Goal: Task Accomplishment & Management: Manage account settings

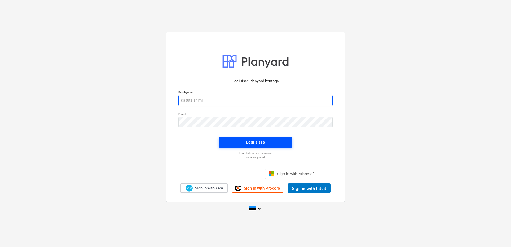
type input "aare@grandehitus.ee"
click at [252, 141] on div "Logi sisse" at bounding box center [255, 142] width 19 height 7
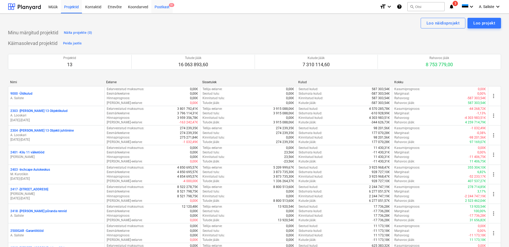
drag, startPoint x: 165, startPoint y: 8, endPoint x: 166, endPoint y: 12, distance: 4.4
click at [164, 8] on div "Postkast 9+" at bounding box center [161, 7] width 21 height 14
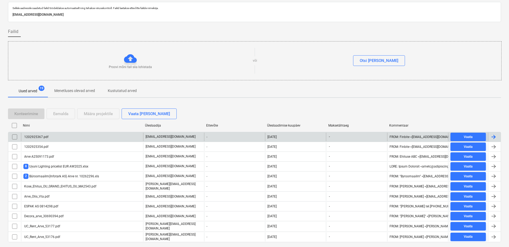
scroll to position [28, 0]
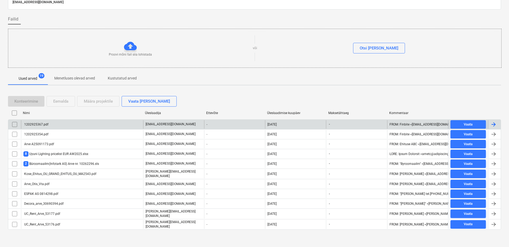
click at [62, 126] on div "1202925367.pdf" at bounding box center [82, 124] width 122 height 9
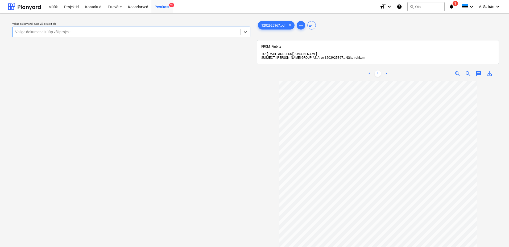
click at [168, 33] on div at bounding box center [126, 31] width 222 height 5
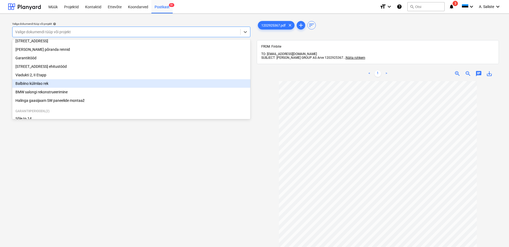
scroll to position [91, 0]
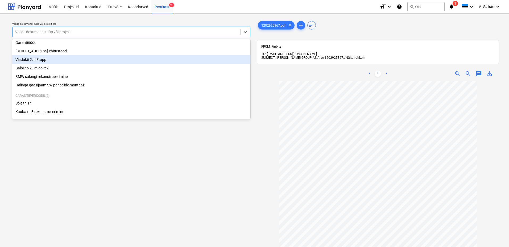
click at [40, 58] on div "Viadukti 2, II Etapp" at bounding box center [131, 59] width 238 height 9
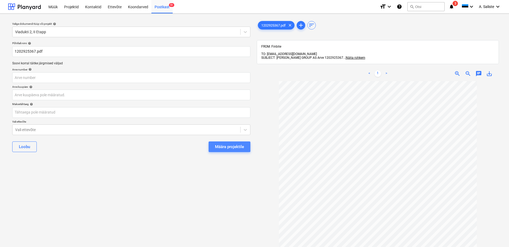
click at [240, 147] on div "Määra projektile" at bounding box center [229, 146] width 29 height 7
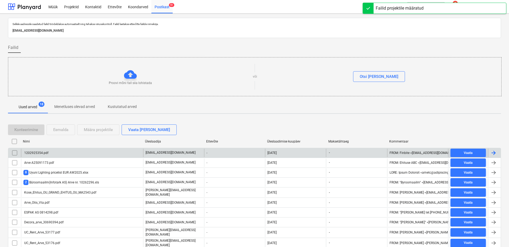
click at [59, 155] on div "1202925354.pdf" at bounding box center [82, 153] width 122 height 9
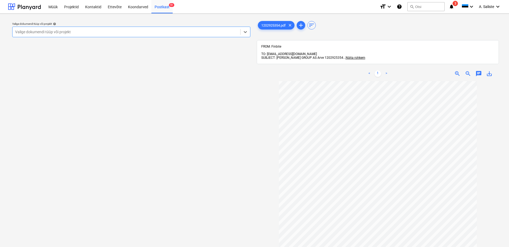
click at [178, 34] on div at bounding box center [126, 31] width 222 height 5
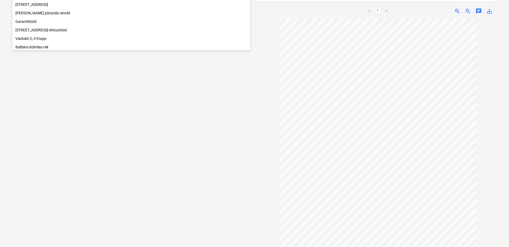
scroll to position [37, 0]
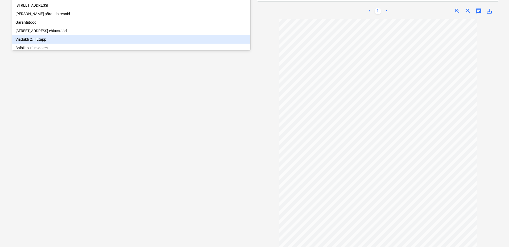
click at [29, 42] on div "Viadukti 2, II Etapp" at bounding box center [131, 39] width 238 height 9
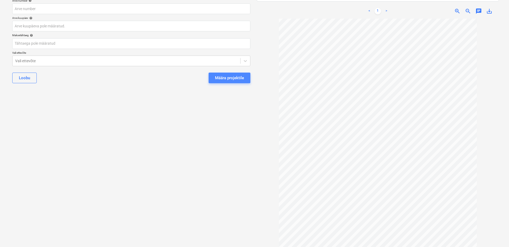
click at [228, 78] on div "Määra projektile" at bounding box center [229, 77] width 29 height 7
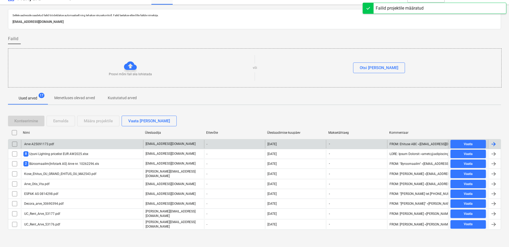
click at [36, 144] on div "Arve A25091173.pdf" at bounding box center [38, 144] width 31 height 4
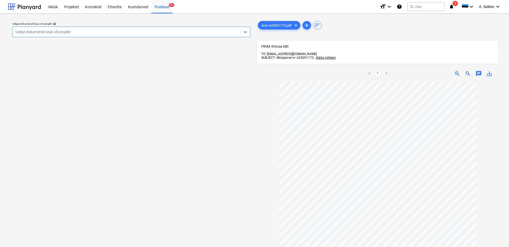
click at [168, 30] on div at bounding box center [126, 31] width 222 height 5
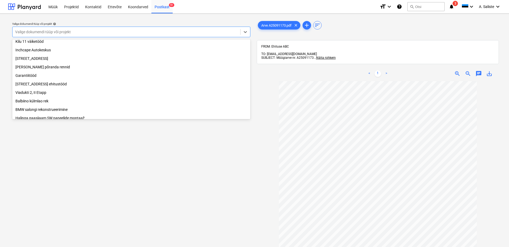
scroll to position [91, 0]
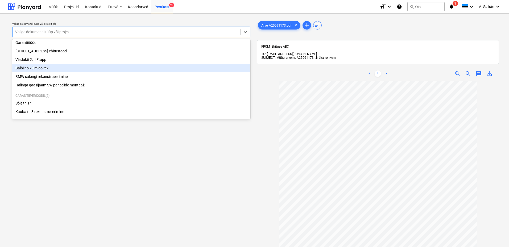
click at [55, 66] on div "Balbiino külmlao rek" at bounding box center [131, 68] width 238 height 9
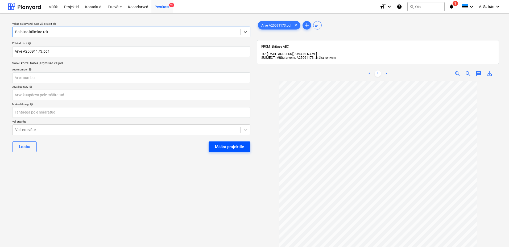
click at [233, 149] on div "Määra projektile" at bounding box center [229, 146] width 29 height 7
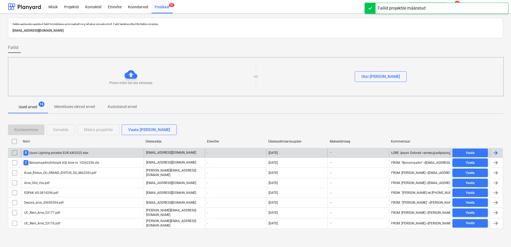
click at [78, 153] on div "8 Uyuni Lighting pricelist EUR AW2025.xlsx" at bounding box center [55, 152] width 65 height 5
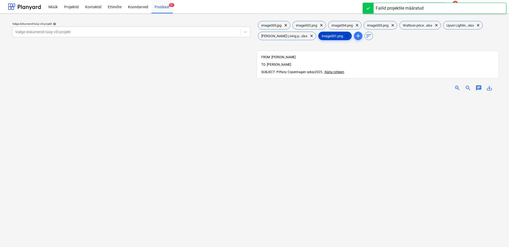
click at [344, 34] on span "clear" at bounding box center [347, 36] width 6 height 6
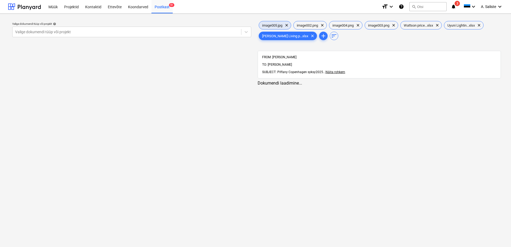
click at [278, 24] on span "image005.jpg" at bounding box center [272, 25] width 27 height 4
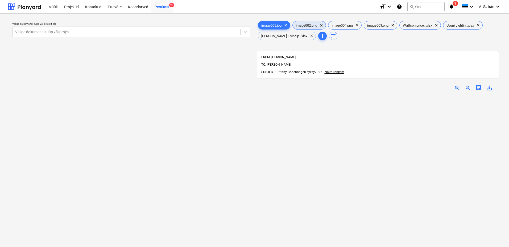
click at [317, 24] on span "image002.png" at bounding box center [307, 25] width 28 height 4
click at [346, 24] on span "image004.png" at bounding box center [342, 25] width 28 height 4
click at [384, 26] on span "image003.png" at bounding box center [378, 25] width 28 height 4
click at [420, 25] on span "Wattson price...xlsx" at bounding box center [417, 25] width 36 height 4
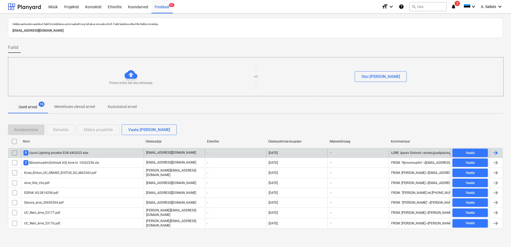
click at [16, 154] on input "checkbox" at bounding box center [14, 153] width 9 height 9
click at [62, 129] on div "Eemalda" at bounding box center [60, 129] width 15 height 7
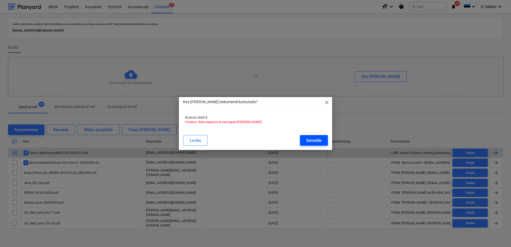
click at [320, 141] on div "Eemalda" at bounding box center [313, 140] width 15 height 7
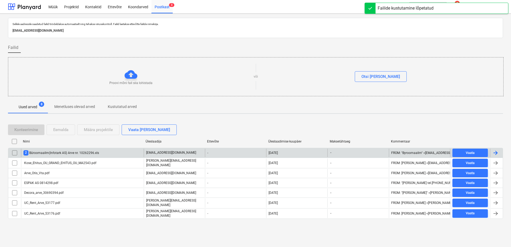
click at [51, 151] on div "2 Büroomaailm(Infotark AS) Arve nr. 10262296.xls" at bounding box center [61, 152] width 76 height 5
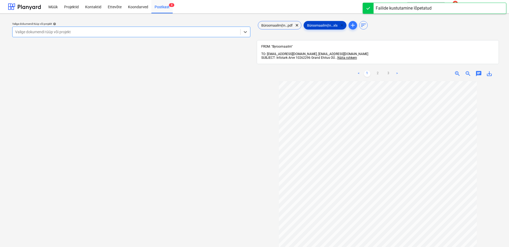
click at [345, 24] on span "clear" at bounding box center [342, 25] width 6 height 6
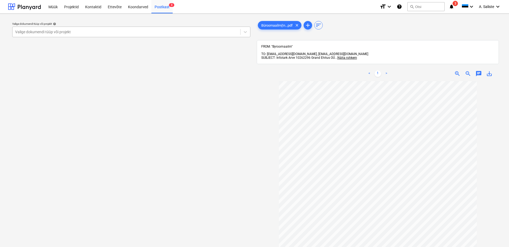
click at [207, 32] on div at bounding box center [126, 31] width 222 height 5
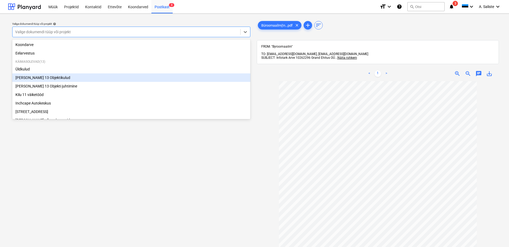
click at [37, 78] on div "[PERSON_NAME] 13 Objektikulud" at bounding box center [131, 77] width 238 height 9
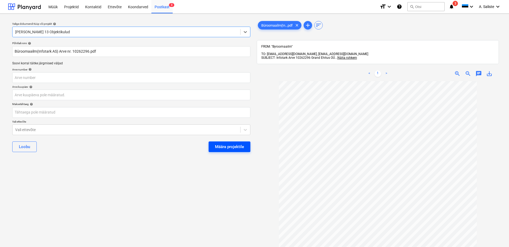
click at [217, 145] on div "Määra projektile" at bounding box center [229, 146] width 29 height 7
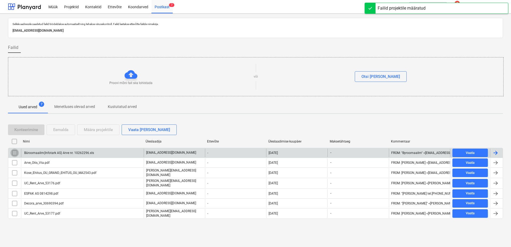
click at [15, 153] on input "checkbox" at bounding box center [14, 153] width 9 height 9
click at [61, 131] on div "Eemalda" at bounding box center [60, 129] width 15 height 7
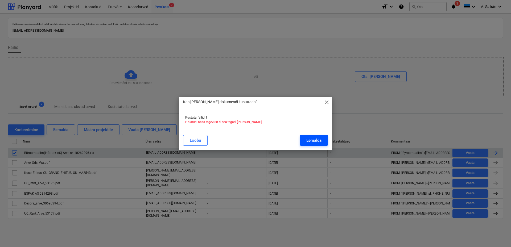
click at [312, 140] on div "Eemalda" at bounding box center [313, 140] width 15 height 7
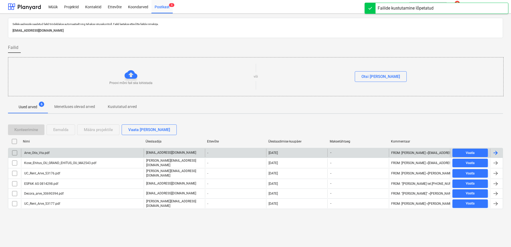
click at [35, 154] on div "Arve_Otis_Vta.pdf" at bounding box center [36, 153] width 26 height 4
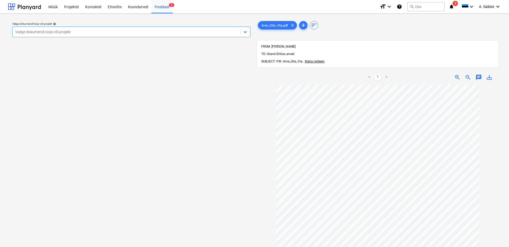
click at [161, 29] on div "Valige dokumendi tüüp või projekt" at bounding box center [126, 31] width 228 height 7
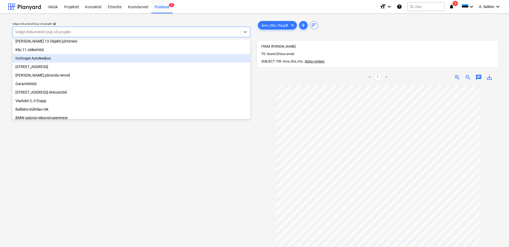
scroll to position [37, 0]
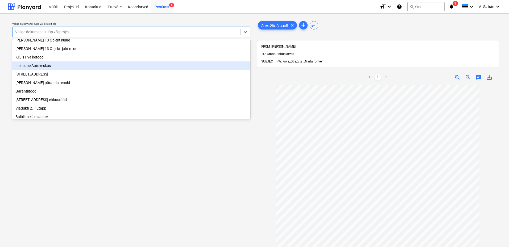
click at [41, 67] on div "Inchcape Autokeskus" at bounding box center [131, 65] width 238 height 9
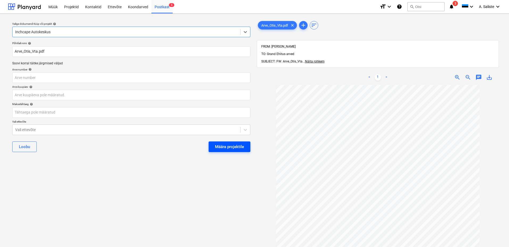
click at [231, 146] on div "Määra projektile" at bounding box center [229, 146] width 29 height 7
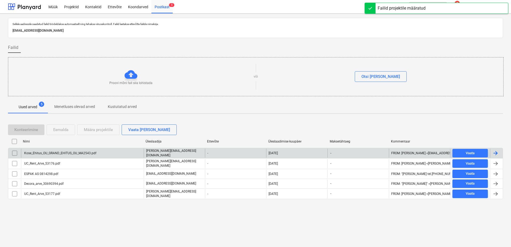
click at [44, 152] on div "Kose_Ehitus_OU_GRAND_EHITUS_OU_MA2543.pdf" at bounding box center [59, 153] width 73 height 4
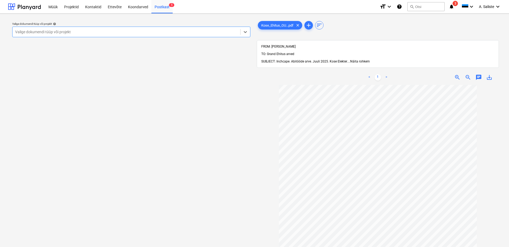
click at [366, 60] on span "Näita rohkem" at bounding box center [360, 62] width 20 height 4
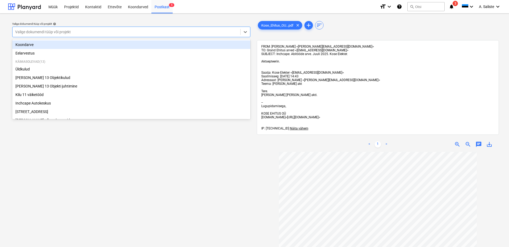
click at [214, 32] on div at bounding box center [126, 31] width 222 height 5
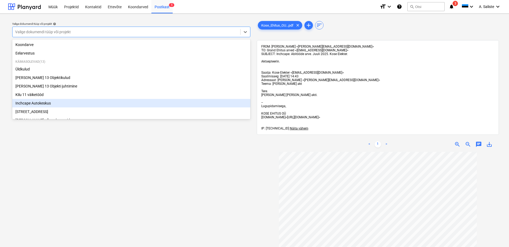
click at [35, 104] on div "Inchcape Autokeskus" at bounding box center [131, 103] width 238 height 9
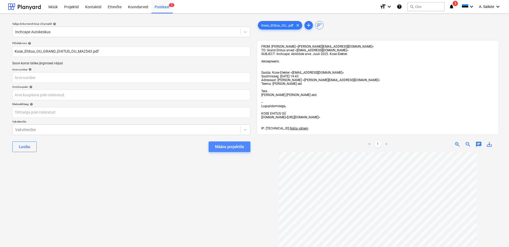
click at [216, 145] on div "Määra projektile" at bounding box center [229, 146] width 29 height 7
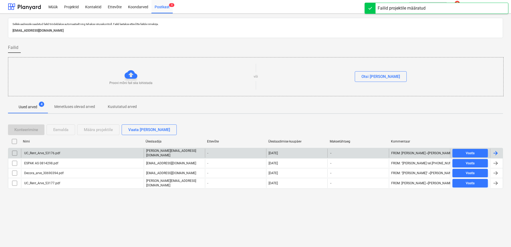
click at [85, 152] on div "UC_Rent_Arve_53176.pdf" at bounding box center [82, 153] width 123 height 9
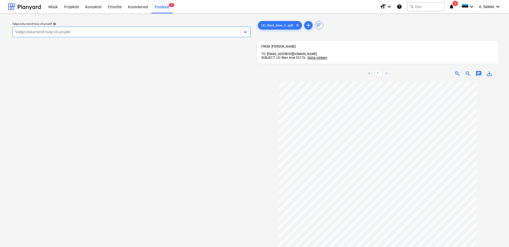
drag, startPoint x: 144, startPoint y: 32, endPoint x: 133, endPoint y: 35, distance: 11.5
click at [143, 32] on div at bounding box center [126, 31] width 222 height 5
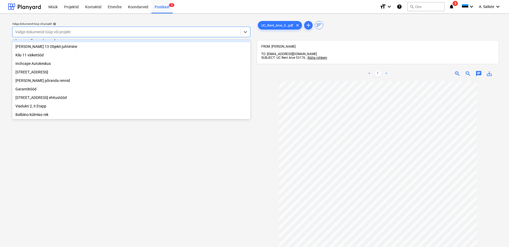
scroll to position [53, 0]
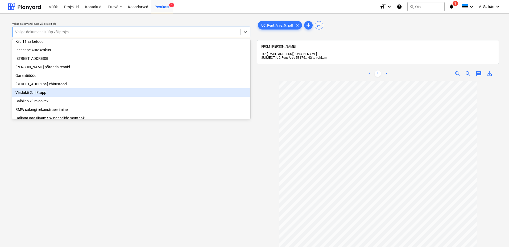
click at [40, 94] on div "Viadukti 2, II Etapp" at bounding box center [131, 92] width 238 height 9
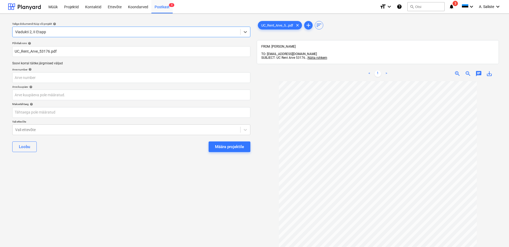
click at [222, 147] on div "Määra projektile" at bounding box center [229, 146] width 29 height 7
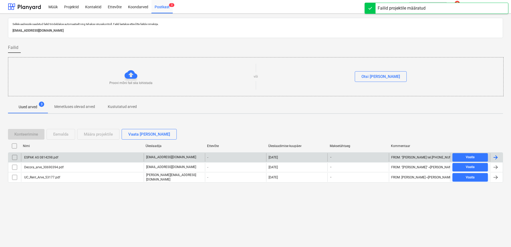
click at [42, 156] on div "ESPAK AS 0814298.pdf" at bounding box center [40, 158] width 35 height 4
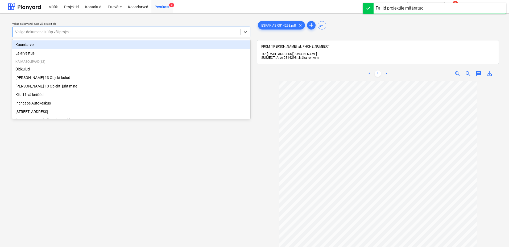
click at [181, 32] on div at bounding box center [126, 31] width 222 height 5
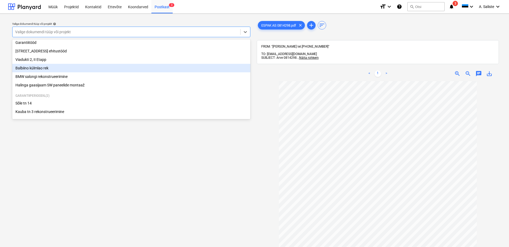
scroll to position [64, 0]
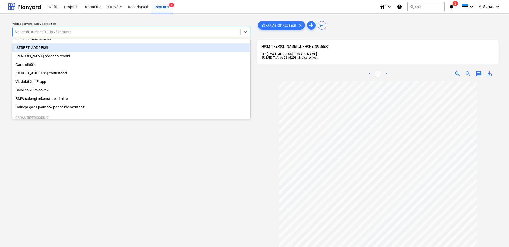
click at [56, 51] on div "[STREET_ADDRESS]" at bounding box center [131, 47] width 238 height 9
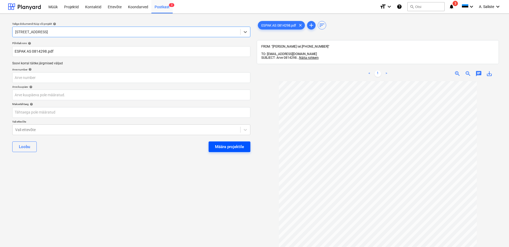
click at [233, 145] on div "Määra projektile" at bounding box center [229, 146] width 29 height 7
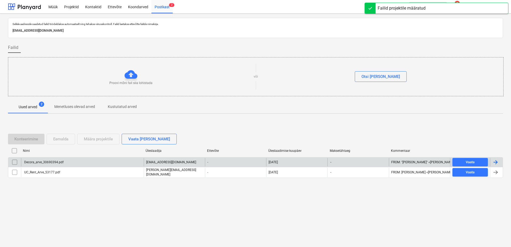
click at [40, 160] on div "Decora_arve_30690394.pdf" at bounding box center [82, 162] width 123 height 9
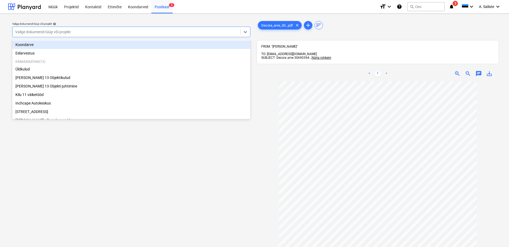
click at [166, 30] on div at bounding box center [126, 31] width 222 height 5
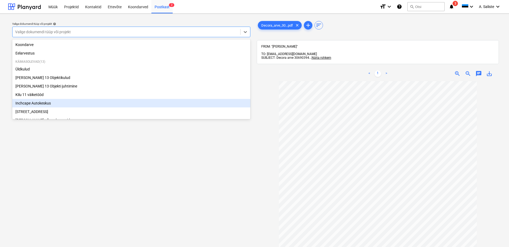
click at [40, 105] on div "Inchcape Autokeskus" at bounding box center [131, 103] width 238 height 9
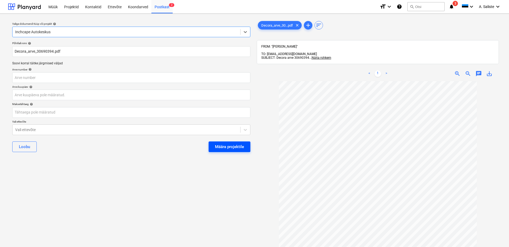
click at [225, 147] on div "Määra projektile" at bounding box center [229, 146] width 29 height 7
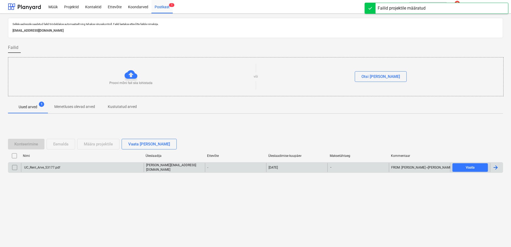
click at [45, 169] on div "UC_Rent_Arve_53177.pdf" at bounding box center [41, 168] width 37 height 4
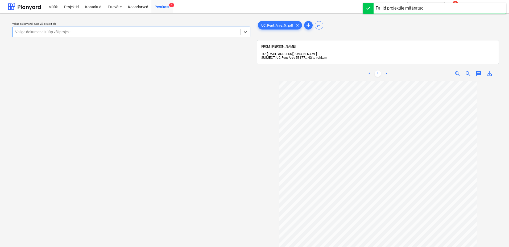
click at [153, 31] on div at bounding box center [126, 31] width 222 height 5
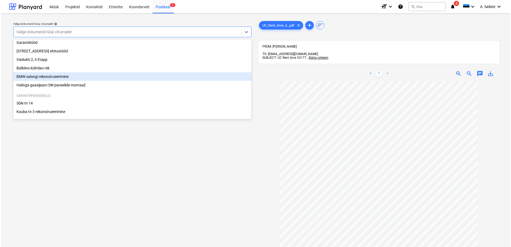
scroll to position [91, 0]
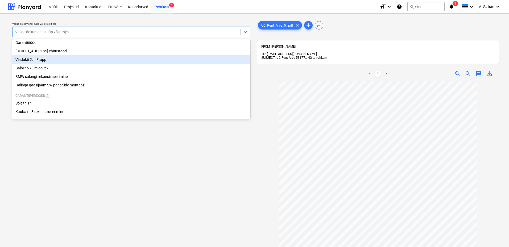
click at [51, 59] on div "Viadukti 2, II Etapp" at bounding box center [131, 59] width 238 height 9
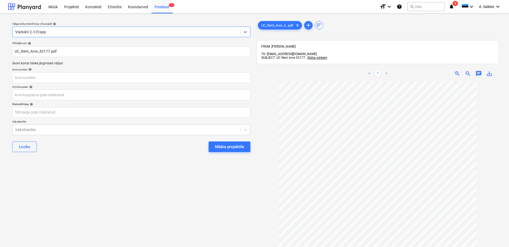
click at [235, 147] on div "Määra projektile" at bounding box center [229, 146] width 29 height 7
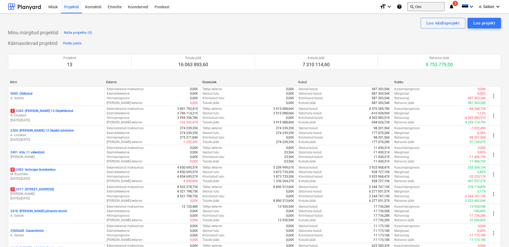
click at [416, 6] on button "search Otsi" at bounding box center [425, 6] width 37 height 9
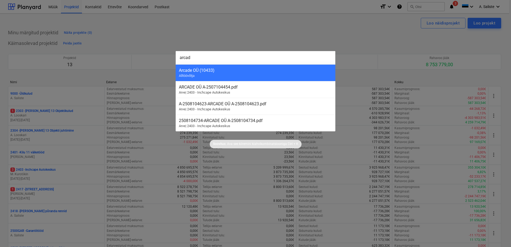
type input "arcade"
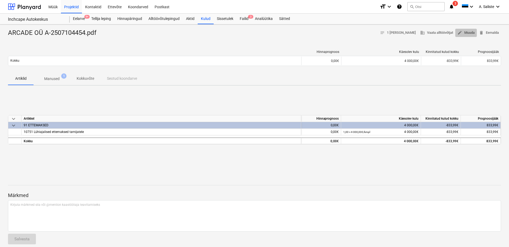
click at [472, 33] on span "edit Muuda" at bounding box center [465, 33] width 17 height 6
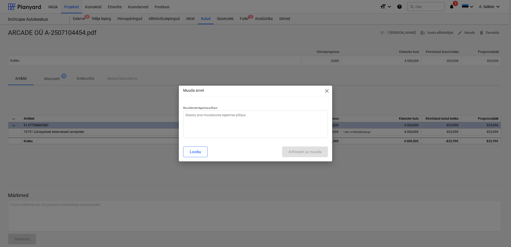
type textarea "x"
click at [227, 118] on textarea at bounding box center [255, 124] width 145 height 27
type textarea "A"
type textarea "x"
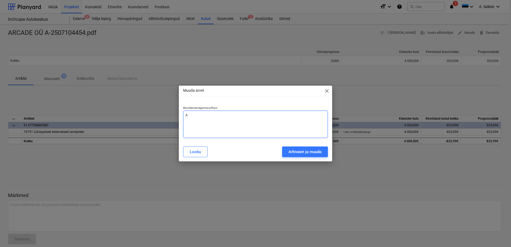
type textarea "AS"
type textarea "x"
type textarea "AS"
type textarea "x"
type textarea "AS -"
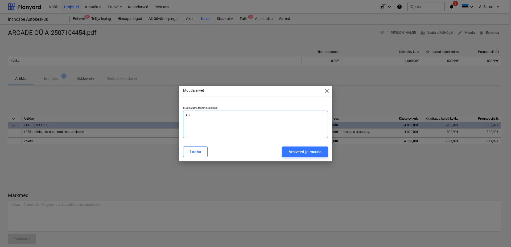
type textarea "x"
type textarea "AS -"
type textarea "x"
type textarea "AS - v"
type textarea "x"
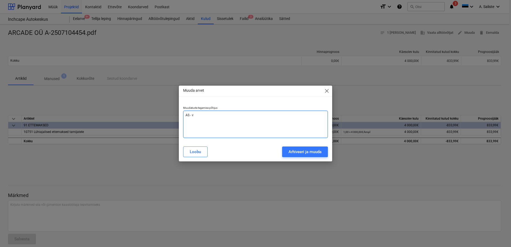
type textarea "AS - va"
type textarea "x"
type textarea "AS - vakl"
type textarea "x"
type textarea "AS - vakle"
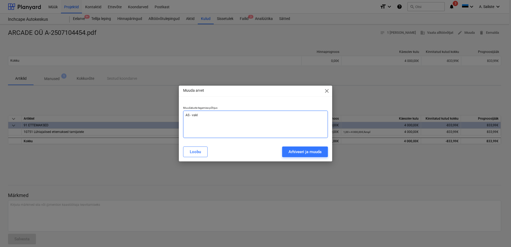
type textarea "x"
type textarea "AS - vakl"
type textarea "x"
type textarea "AS - vak"
type textarea "x"
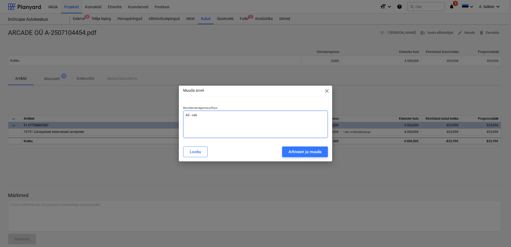
type textarea "AS - va"
type textarea "x"
type textarea "AS - val"
type textarea "x"
type textarea "AS - vale"
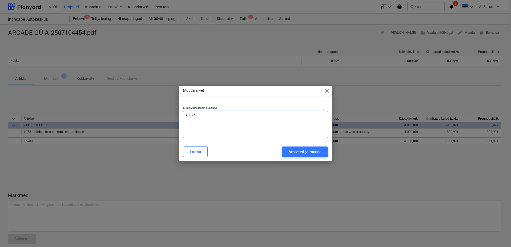
type textarea "x"
type textarea "AS - vale"
type textarea "x"
type textarea "AS - [PERSON_NAME]"
type textarea "x"
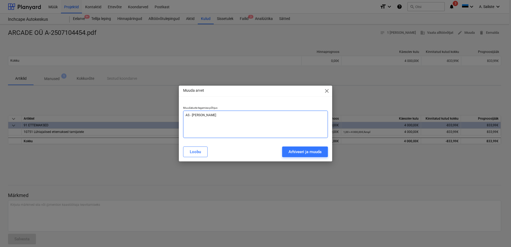
type textarea "AS - [PERSON_NAME]"
type textarea "x"
type textarea "AS - [PERSON_NAME]"
type textarea "x"
type textarea "AS - [PERSON_NAME]"
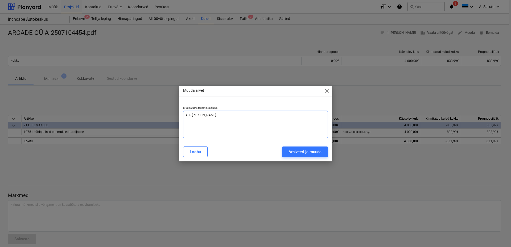
type textarea "x"
type textarea "AS - [PERSON_NAME]"
type textarea "x"
type textarea "AS - [PERSON_NAME]"
type textarea "x"
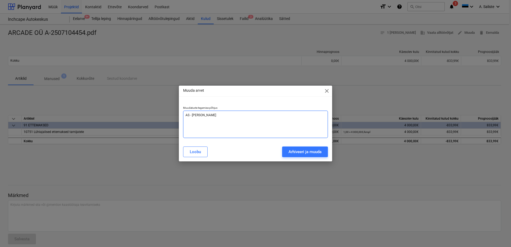
type textarea "AS - [PERSON_NAME]"
type textarea "x"
type textarea "AS - [PERSON_NAME]"
type textarea "x"
type textarea "AS - [PERSON_NAME]"
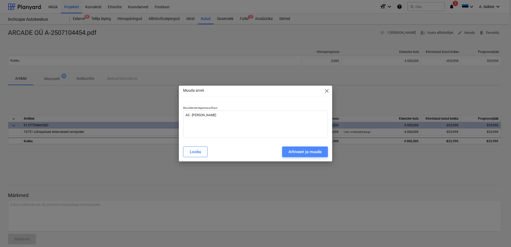
click at [298, 152] on div "Arhiveeri ja muuda" at bounding box center [304, 151] width 33 height 7
type textarea "x"
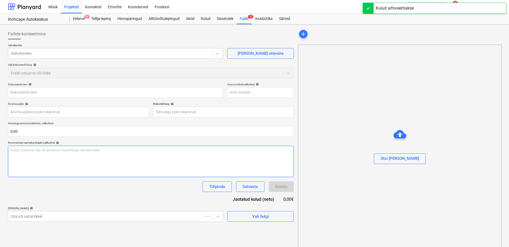
type input "ARCADE OÜ A-2507104454.pdf"
type input "[DATE]"
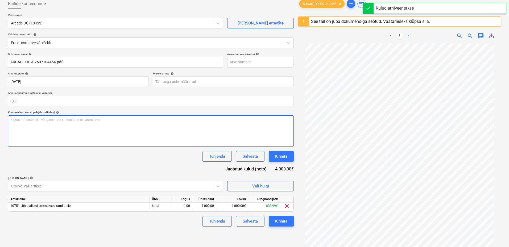
scroll to position [63, 0]
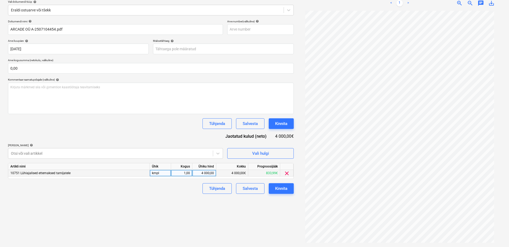
click at [197, 172] on div "4 000,00" at bounding box center [203, 173] width 19 height 7
click at [182, 172] on div "1,00" at bounding box center [181, 173] width 17 height 7
type input "-1"
click at [194, 214] on div "Failide konteerimine Vali ettevõte Arcade OÜ (10433) [PERSON_NAME] uus ettevõte…" at bounding box center [151, 104] width 290 height 281
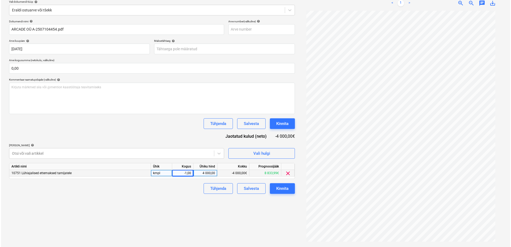
scroll to position [0, 0]
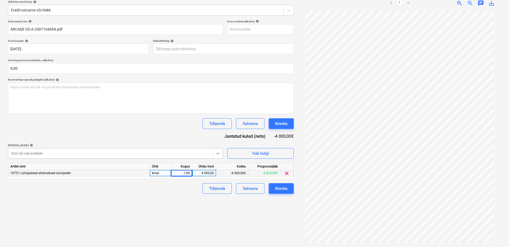
click at [217, 155] on icon at bounding box center [217, 153] width 5 height 5
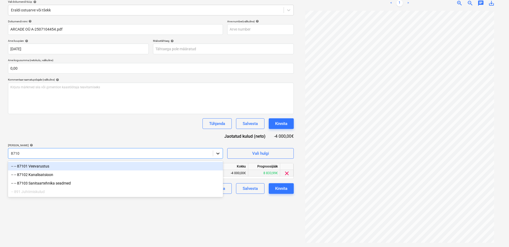
type input "87103"
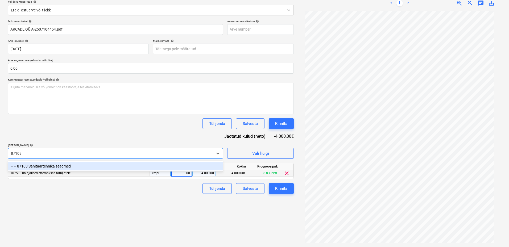
click at [50, 165] on div "-- -- 87103 Sanitaartehnika seadmed" at bounding box center [115, 166] width 215 height 9
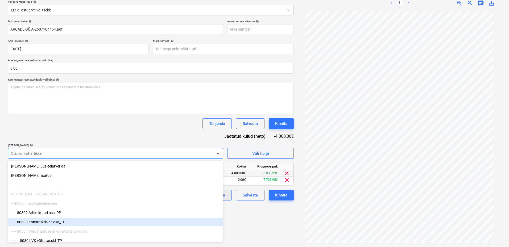
drag, startPoint x: 249, startPoint y: 224, endPoint x: 202, endPoint y: 191, distance: 57.0
click at [247, 224] on div "Failide konteerimine Vali ettevõte Arcade OÜ (10433) [PERSON_NAME] uus ettevõte…" at bounding box center [151, 104] width 290 height 281
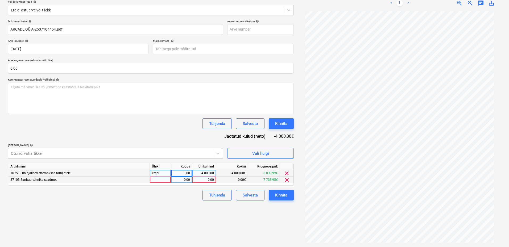
click at [154, 180] on div at bounding box center [160, 180] width 21 height 7
type input "kmpl"
drag, startPoint x: 183, startPoint y: 179, endPoint x: 198, endPoint y: 179, distance: 14.1
click at [184, 179] on div "0,00" at bounding box center [181, 180] width 17 height 7
click at [207, 181] on div "0,00" at bounding box center [203, 180] width 19 height 7
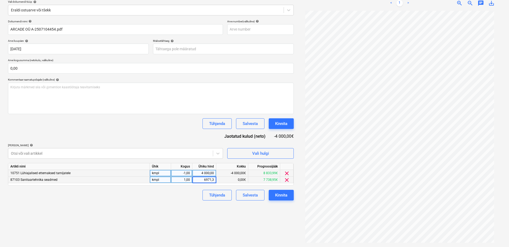
type input "6971,35"
click at [114, 209] on div "Failide konteerimine Vali ettevõte Arcade OÜ (10433) [PERSON_NAME] uus ettevõte…" at bounding box center [151, 104] width 290 height 281
click at [277, 196] on div "Kinnita" at bounding box center [281, 195] width 12 height 7
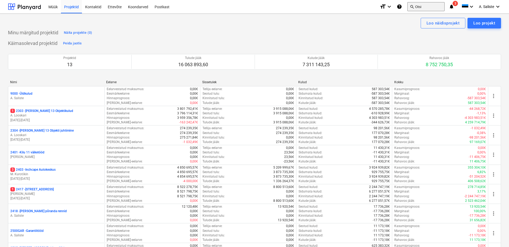
click at [414, 8] on button "search Otsi" at bounding box center [425, 6] width 37 height 9
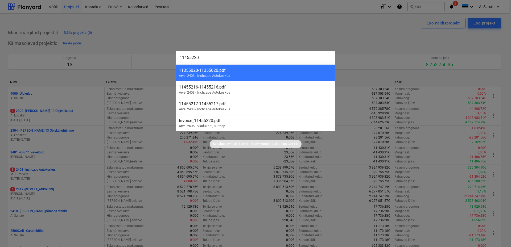
type input "11455220"
click at [192, 124] on div "Invoice_11455220.pdf Arve | 2506 - Viadukti 2, II Etapp" at bounding box center [256, 123] width 160 height 17
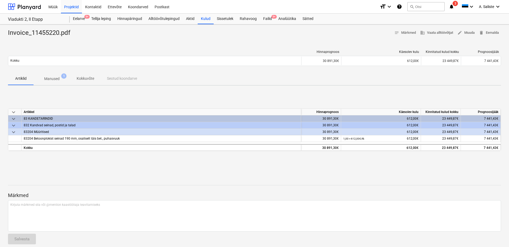
click at [57, 80] on p "Manused" at bounding box center [51, 79] width 15 height 6
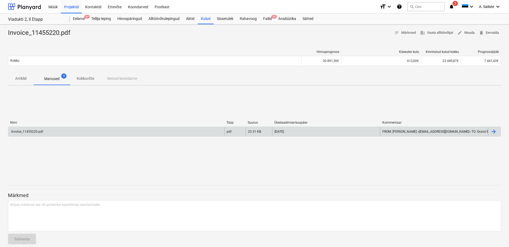
click at [52, 130] on div "Invoice_11455220.pdf" at bounding box center [116, 131] width 216 height 9
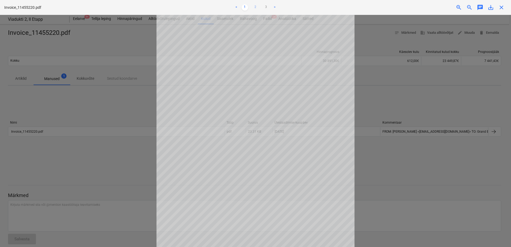
click at [256, 6] on link "2" at bounding box center [255, 7] width 6 height 6
click at [265, 7] on link "3" at bounding box center [266, 7] width 6 height 6
click at [247, 6] on link "1" at bounding box center [244, 7] width 6 height 6
click at [461, 124] on div at bounding box center [255, 131] width 511 height 232
click at [446, 75] on div at bounding box center [255, 131] width 511 height 232
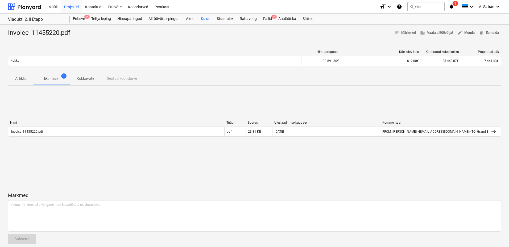
click at [469, 31] on span "edit Muuda" at bounding box center [465, 33] width 17 height 6
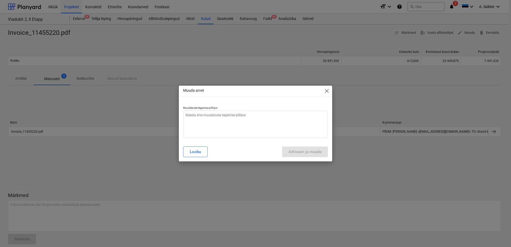
type textarea "x"
click at [219, 121] on textarea at bounding box center [255, 124] width 145 height 27
type textarea "A"
type textarea "x"
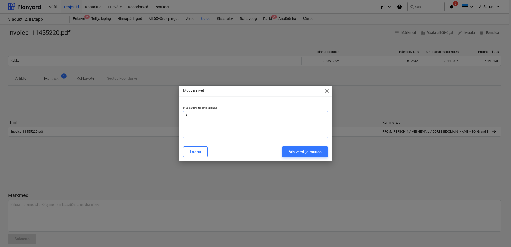
type textarea "AS"
type textarea "x"
type textarea "AS"
type textarea "x"
type textarea "AS -"
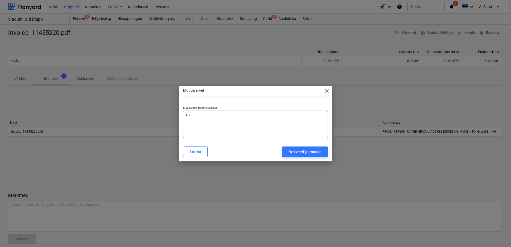
type textarea "x"
type textarea "AS -"
type textarea "x"
type textarea "AS - v"
type textarea "x"
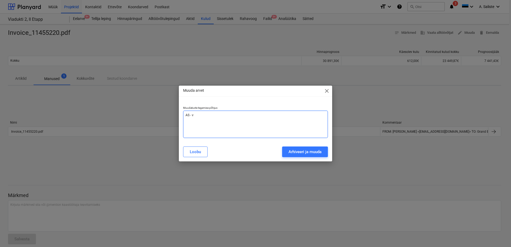
type textarea "AS - va"
type textarea "x"
type textarea "AS - val"
type textarea "x"
type textarea "AS - vale"
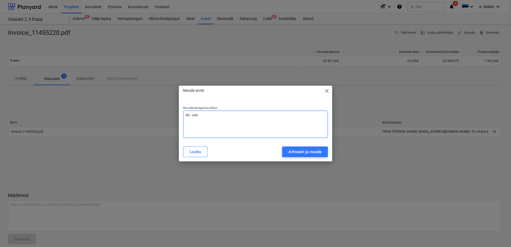
type textarea "x"
type textarea "AS - vale"
type textarea "x"
type textarea "AS - [PERSON_NAME]"
type textarea "x"
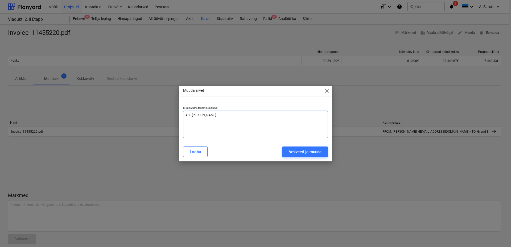
type textarea "AS - vale se"
type textarea "x"
type textarea "AS - [PERSON_NAME]"
type textarea "x"
type textarea "AS - vale su"
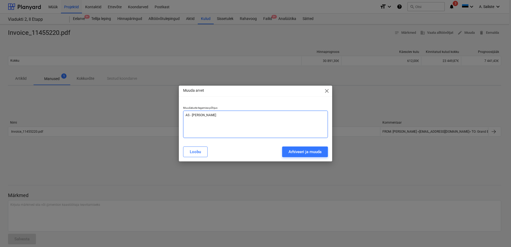
type textarea "x"
type textarea "AS - vale sum"
type textarea "x"
type textarea "AS - vale summ"
type textarea "x"
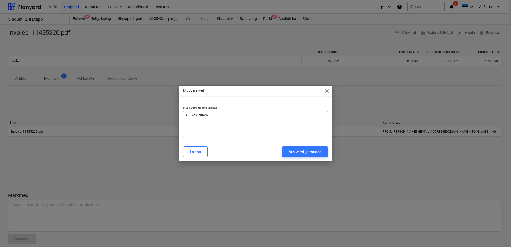
type textarea "AS - vale summa"
type textarea "x"
type textarea "AS - vale summa"
type textarea "x"
type textarea "AS - vale summa s"
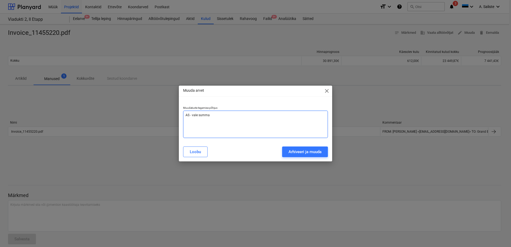
type textarea "x"
type textarea "AS - vale summa si"
type textarea "x"
type textarea "AS - vale summa sie"
type textarea "x"
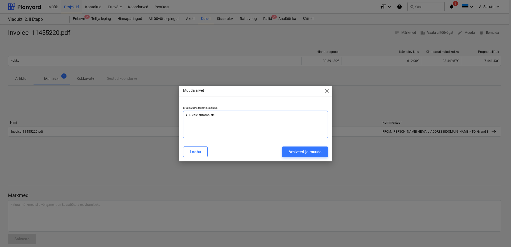
type textarea "AS - vale summa sies"
type textarea "x"
type textarea "AS - vale summa siest"
type textarea "x"
type textarea "AS - vale summa siestu"
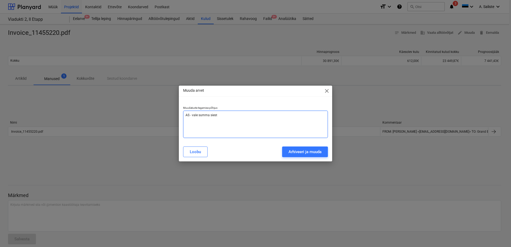
type textarea "x"
type textarea "AS - vale summa siestus"
type textarea "x"
type textarea "AS - vale summa siestus"
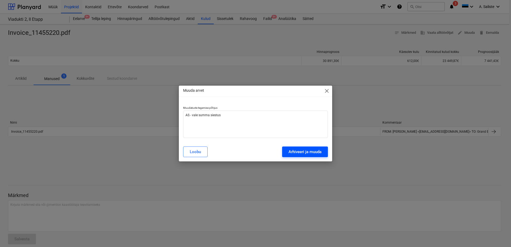
click at [301, 151] on div "Arhiveeri ja muuda" at bounding box center [304, 151] width 33 height 7
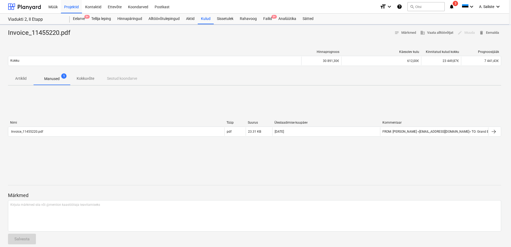
type textarea "x"
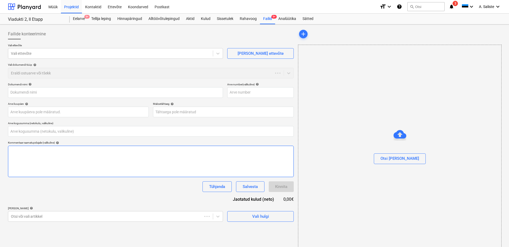
type input "0,00"
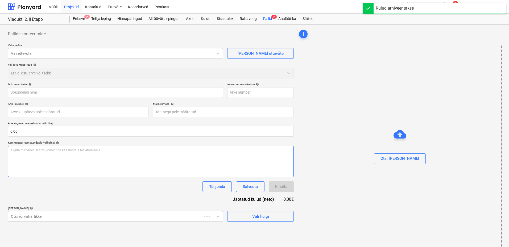
type input "Invoice_11455220.pdf"
type input "15 Jul 2025"
type input "05 Aug 2025"
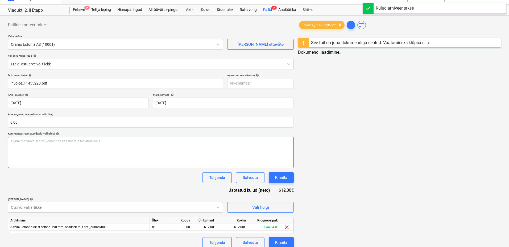
scroll to position [14, 0]
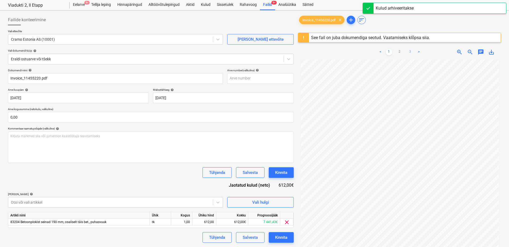
click at [408, 52] on link "3" at bounding box center [410, 52] width 6 height 6
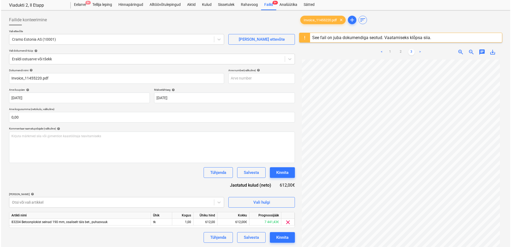
scroll to position [63, 0]
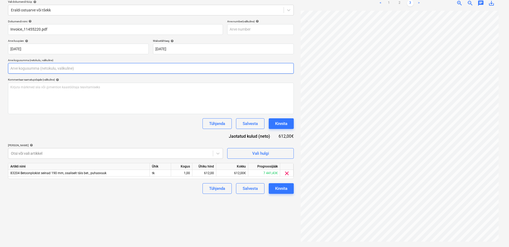
click at [18, 68] on input "text" at bounding box center [151, 68] width 286 height 11
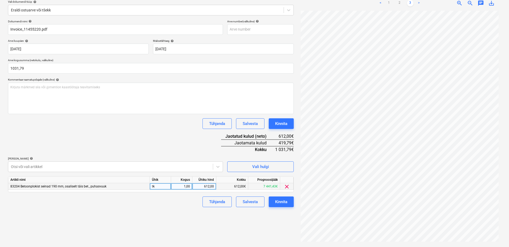
type input "1 031,79"
click at [213, 187] on div "612,00" at bounding box center [203, 186] width 19 height 7
type input "1031,79"
click at [281, 202] on div "Kinnita" at bounding box center [281, 201] width 12 height 7
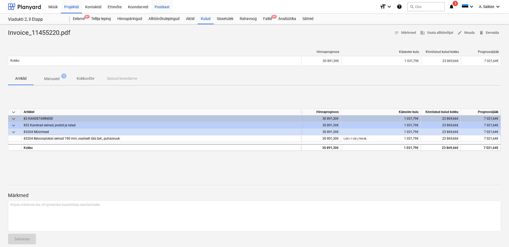
click at [158, 6] on div "Postkast" at bounding box center [161, 7] width 21 height 14
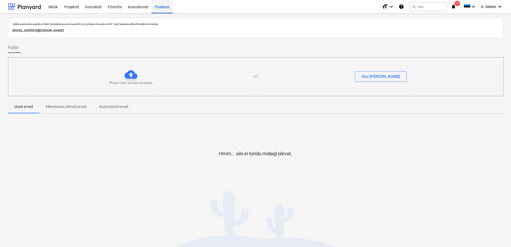
click at [160, 5] on div "Postkast" at bounding box center [161, 7] width 21 height 14
click at [439, 2] on button "search Otsi" at bounding box center [427, 6] width 37 height 9
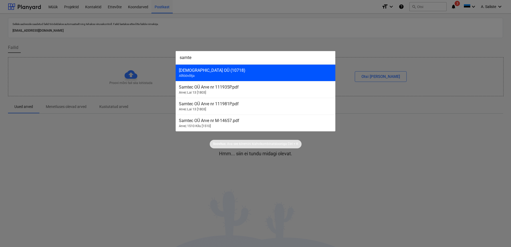
type input "samte"
click at [199, 70] on div "Samtec OÜ (10718)" at bounding box center [255, 70] width 153 height 5
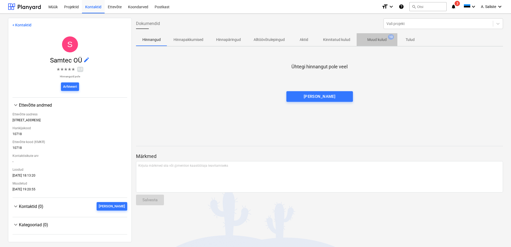
click at [379, 38] on p "Muud kulud" at bounding box center [376, 40] width 19 height 6
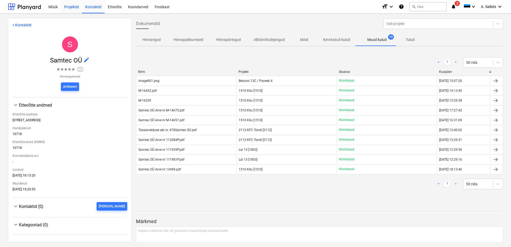
click at [68, 6] on div "Projektid" at bounding box center [71, 7] width 21 height 14
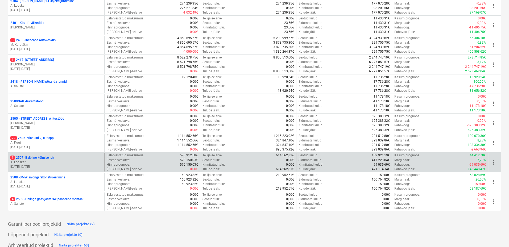
scroll to position [133, 0]
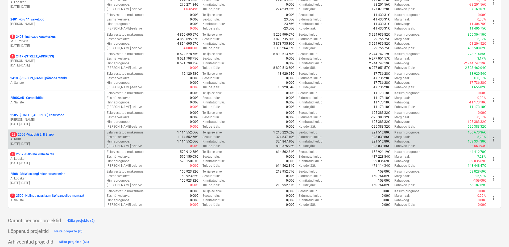
click at [55, 140] on p "A. Kuut" at bounding box center [56, 139] width 92 height 5
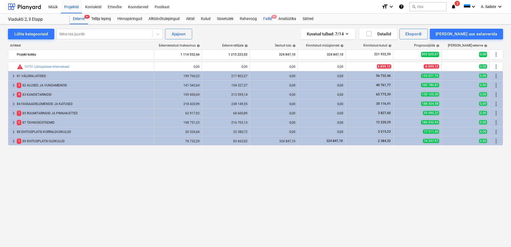
click at [269, 16] on div "Failid 9+" at bounding box center [267, 19] width 15 height 11
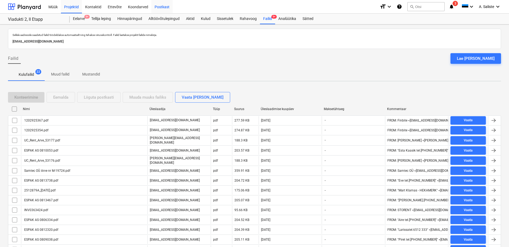
click at [167, 5] on div "Postkast" at bounding box center [161, 7] width 21 height 14
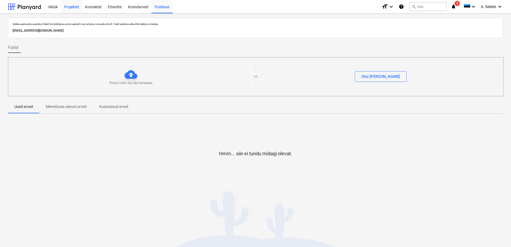
click at [77, 7] on div "Projektid" at bounding box center [71, 7] width 21 height 14
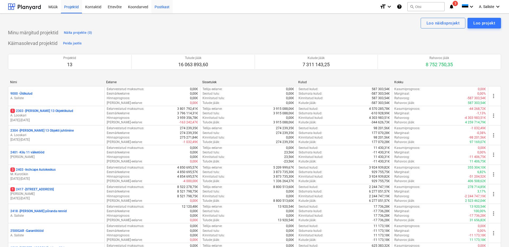
click at [159, 7] on div "Postkast" at bounding box center [161, 7] width 21 height 14
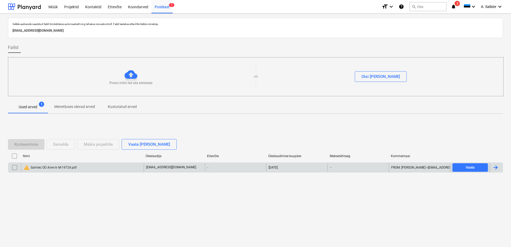
click at [48, 169] on div "warning Samtec OÜ Arve nr M-19724.pdf" at bounding box center [49, 167] width 53 height 6
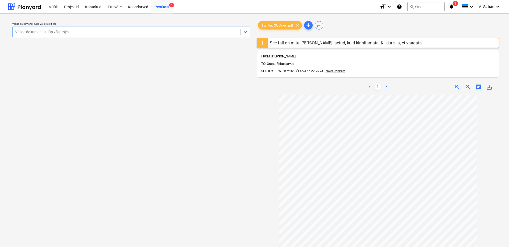
click at [284, 43] on div "See fail on mitu korda üles laetud, kuid kinnitamata. Klikka siia, et vaadata." at bounding box center [346, 42] width 153 height 5
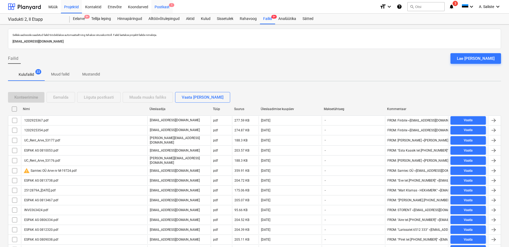
click at [163, 6] on div "Postkast 1" at bounding box center [161, 7] width 21 height 14
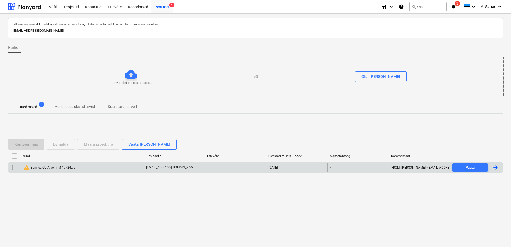
click at [15, 168] on input "checkbox" at bounding box center [14, 167] width 9 height 9
click at [64, 147] on div "Eemalda" at bounding box center [60, 144] width 15 height 7
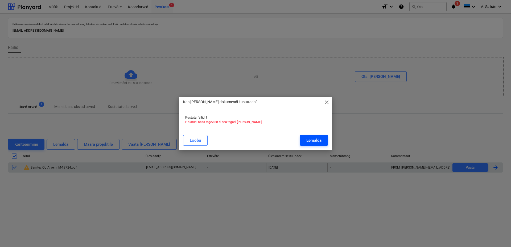
click at [326, 143] on button "Eemalda" at bounding box center [314, 140] width 28 height 11
